Goal: Information Seeking & Learning: Learn about a topic

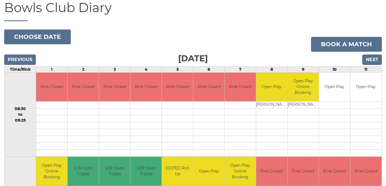
scroll to position [55, 0]
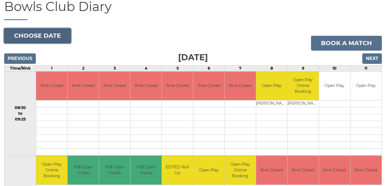
click at [46, 37] on button "Choose date" at bounding box center [37, 35] width 67 height 15
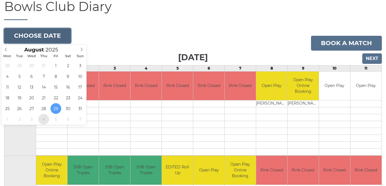
type input "2025-09-04"
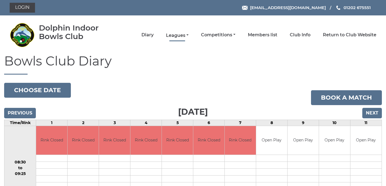
click at [189, 33] on link "Leagues" at bounding box center [177, 36] width 23 height 6
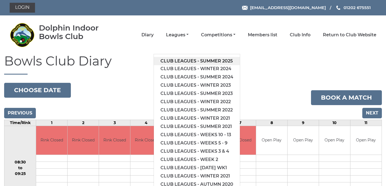
click at [201, 60] on link "Club leagues - Summer 2025" at bounding box center [197, 61] width 86 height 8
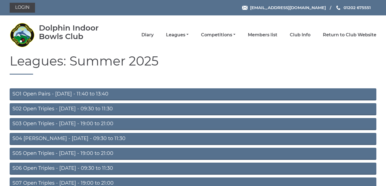
click at [145, 109] on link "S02 Open Triples - Tuesday - 09:30 to 11:30" at bounding box center [193, 109] width 367 height 12
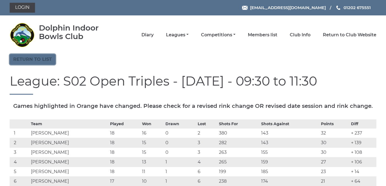
click at [40, 63] on link "Return to list" at bounding box center [33, 59] width 46 height 10
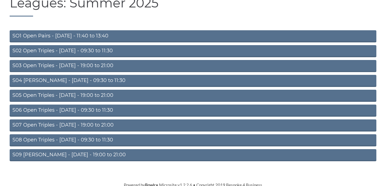
scroll to position [60, 0]
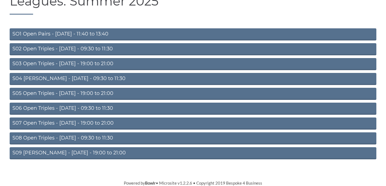
click at [103, 93] on link "S05 Open Triples - Wednesday - 19:00 to 21:00" at bounding box center [193, 94] width 367 height 12
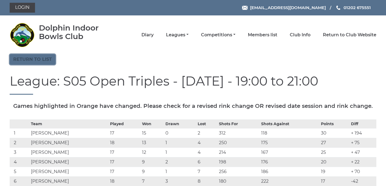
click at [40, 57] on link "Return to list" at bounding box center [33, 59] width 46 height 10
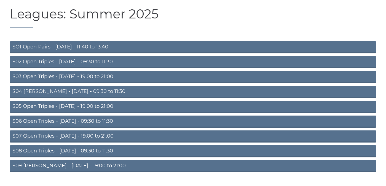
scroll to position [60, 0]
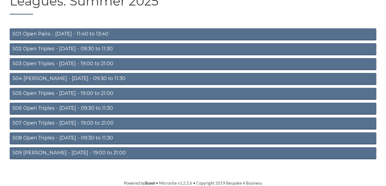
click at [87, 137] on link "S08 Open Triples - Friday - 09:30 to 11:30" at bounding box center [193, 139] width 367 height 12
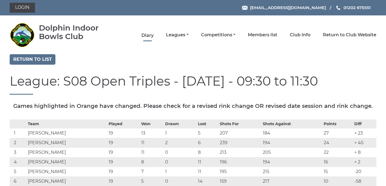
click at [154, 36] on link "Diary" at bounding box center [147, 36] width 12 height 6
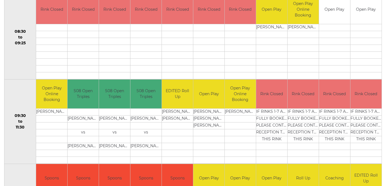
scroll to position [132, 0]
